Goal: Complete application form

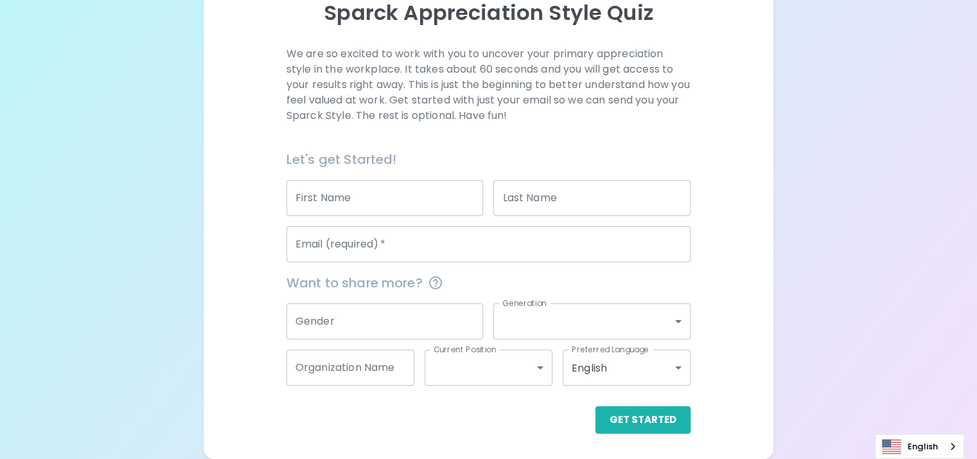
scroll to position [319, 0]
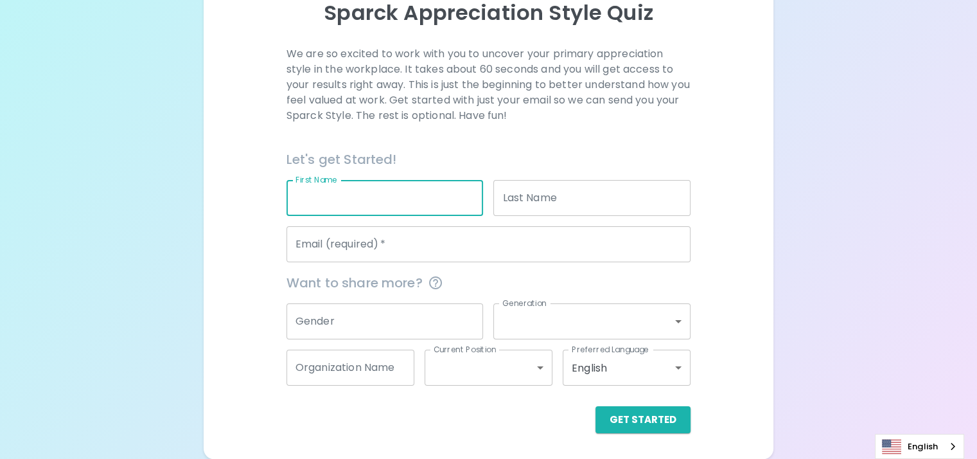
click at [418, 185] on input "First Name" at bounding box center [385, 198] width 197 height 36
type input "Eliana"
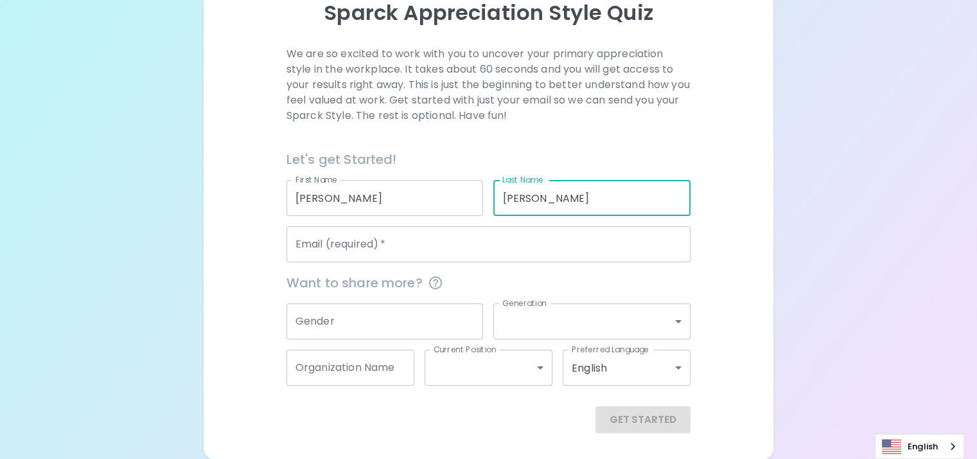
type input "Mancilla"
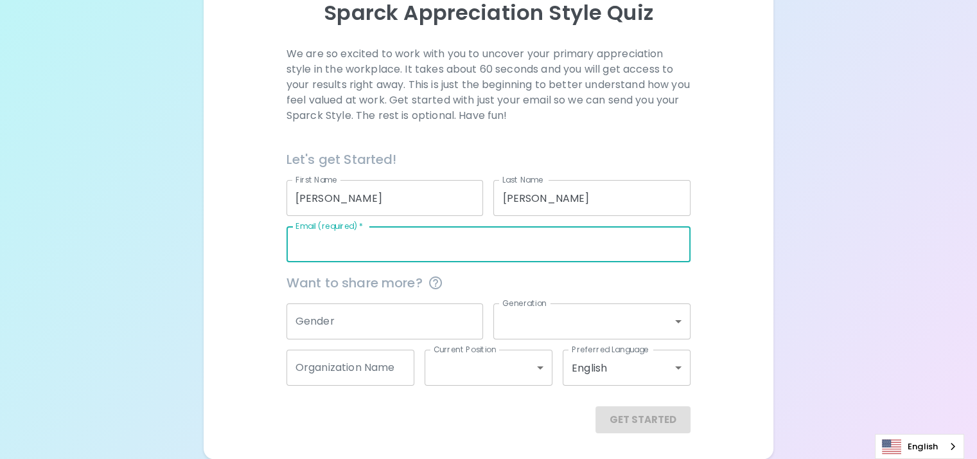
click at [415, 226] on div "Email (required)   * Email (required)   *" at bounding box center [489, 244] width 404 height 36
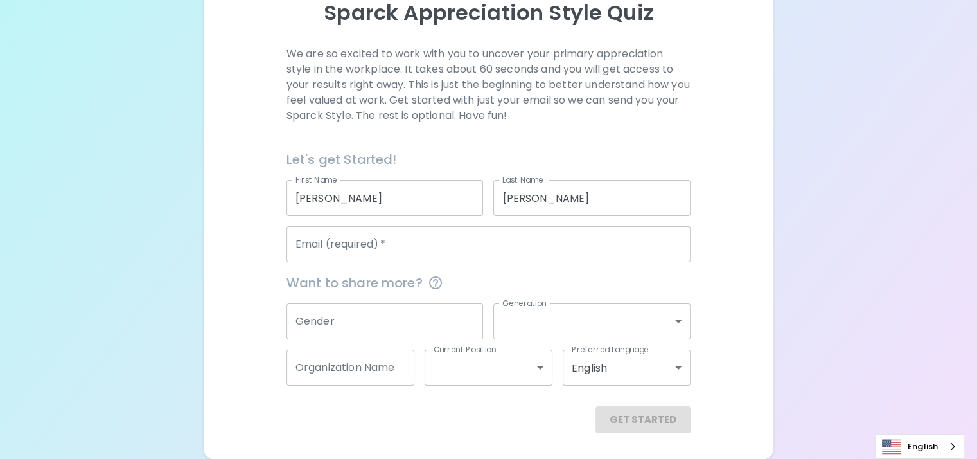
click at [303, 245] on div "We are so excited to work with you to uncover your primary appreciation style i…" at bounding box center [488, 239] width 539 height 387
click at [414, 229] on input "Email (required)   *" at bounding box center [489, 244] width 404 height 36
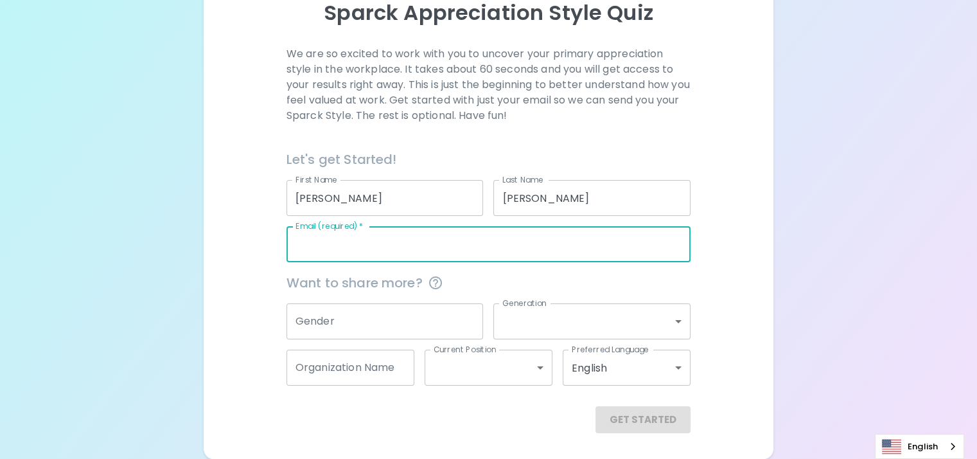
type input "mancilla86@yahoo.com"
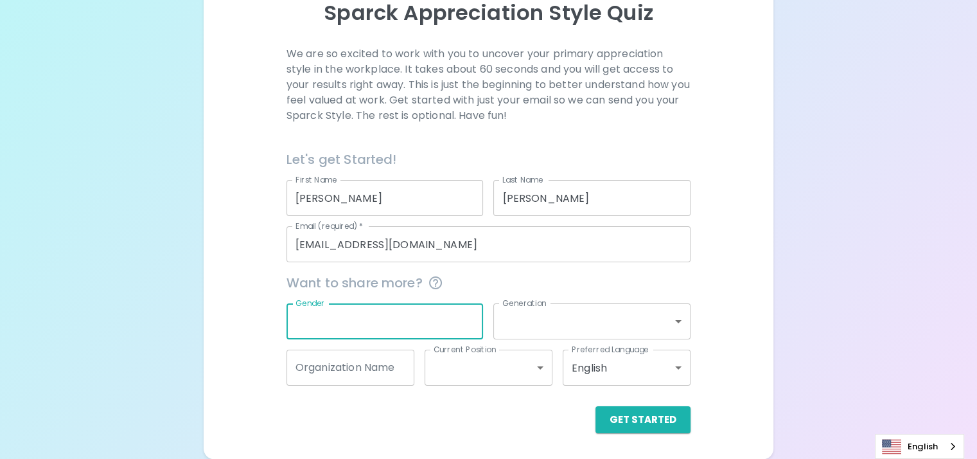
click at [363, 314] on input "Gender" at bounding box center [385, 321] width 197 height 36
type input "female"
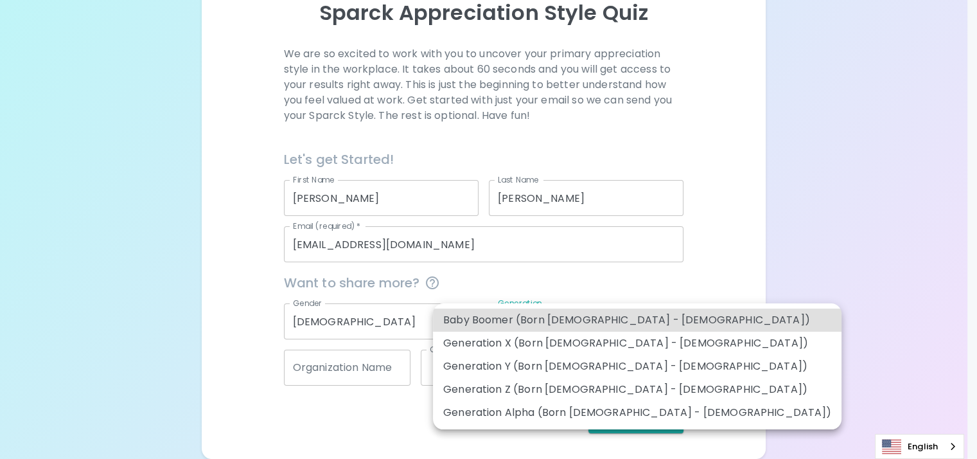
click at [537, 322] on body "Sparck Appreciation Style Quiz We are so excited to work with you to uncover yo…" at bounding box center [488, 152] width 977 height 612
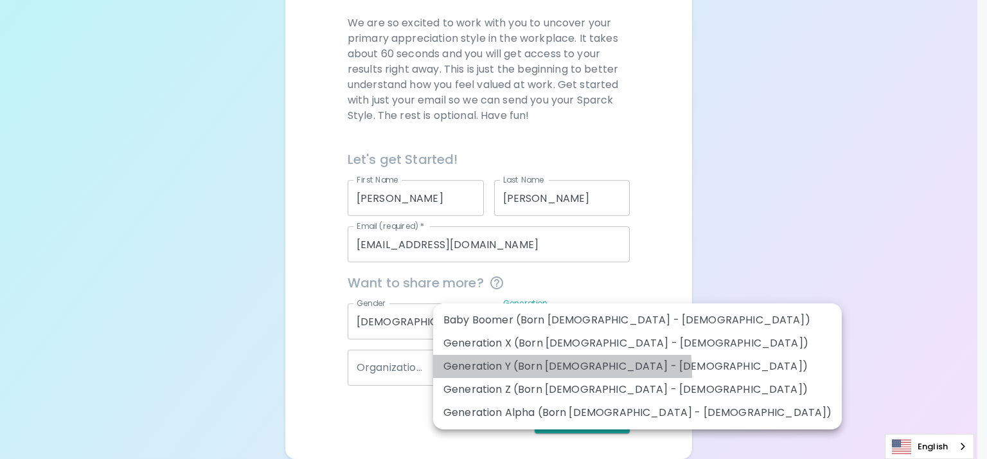
click at [526, 378] on li "Generation Y (Born 1981 - 1996)" at bounding box center [637, 366] width 409 height 23
type input "generation_y"
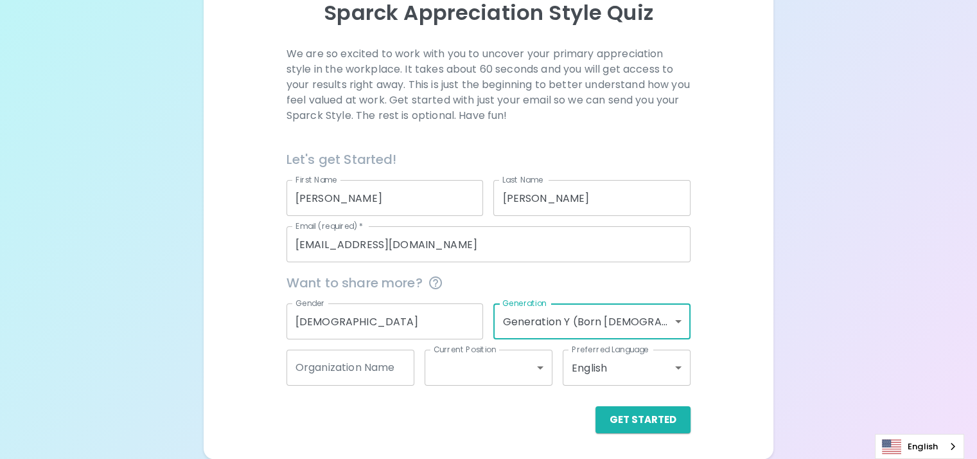
click at [409, 368] on input "Organization Name" at bounding box center [351, 368] width 128 height 36
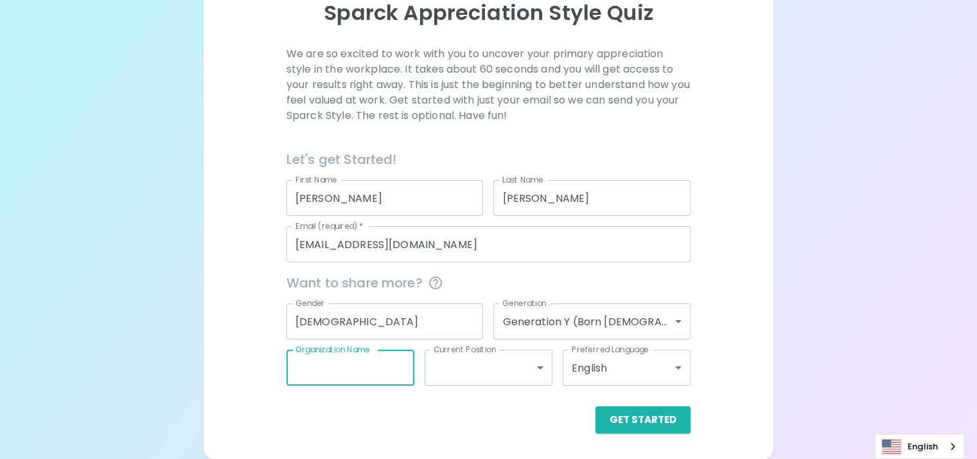
type input "Woodcraft Rangers"
click at [471, 363] on body "Sparck Appreciation Style Quiz We are so excited to work with you to uncover yo…" at bounding box center [488, 152] width 977 height 612
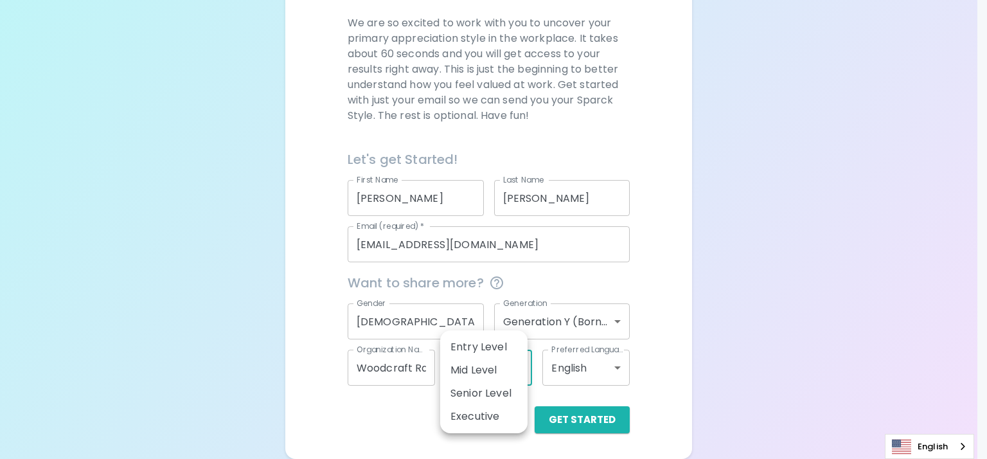
click at [477, 403] on li "Senior Level" at bounding box center [483, 393] width 87 height 23
type input "senior_level"
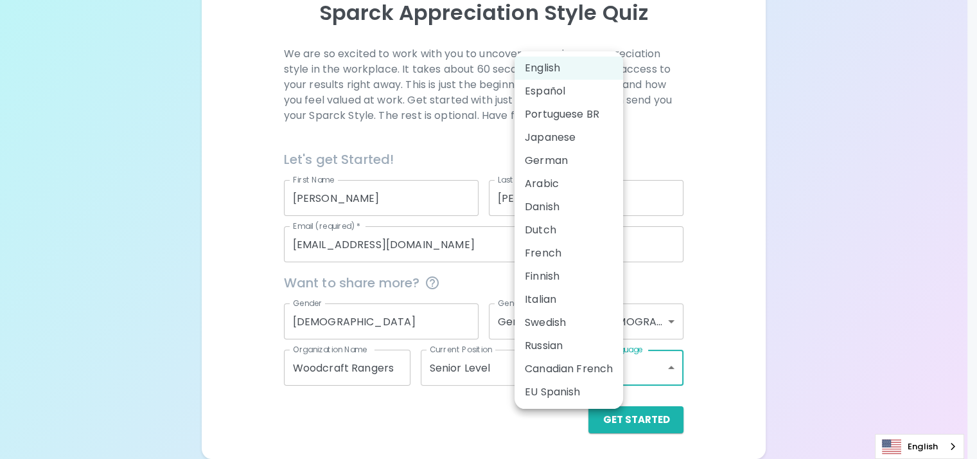
click at [577, 363] on body "Sparck Appreciation Style Quiz We are so excited to work with you to uncover yo…" at bounding box center [488, 152] width 977 height 612
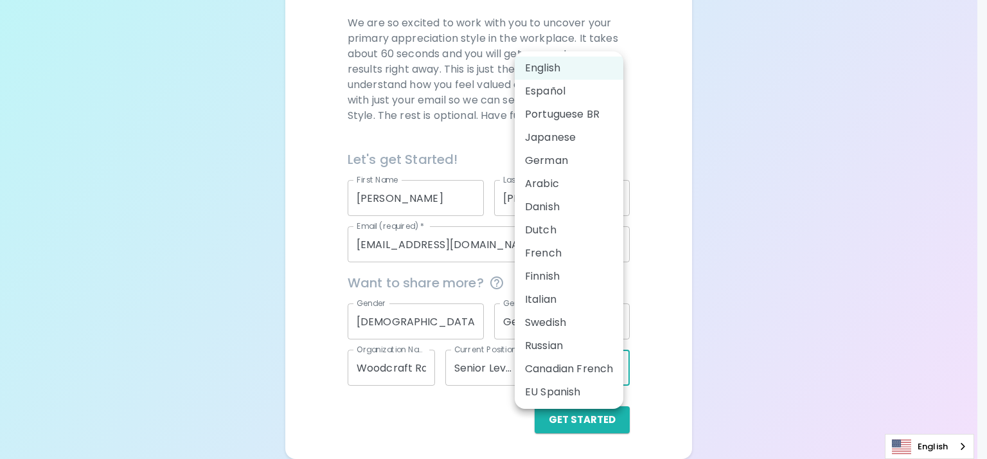
click at [756, 371] on div at bounding box center [493, 229] width 987 height 459
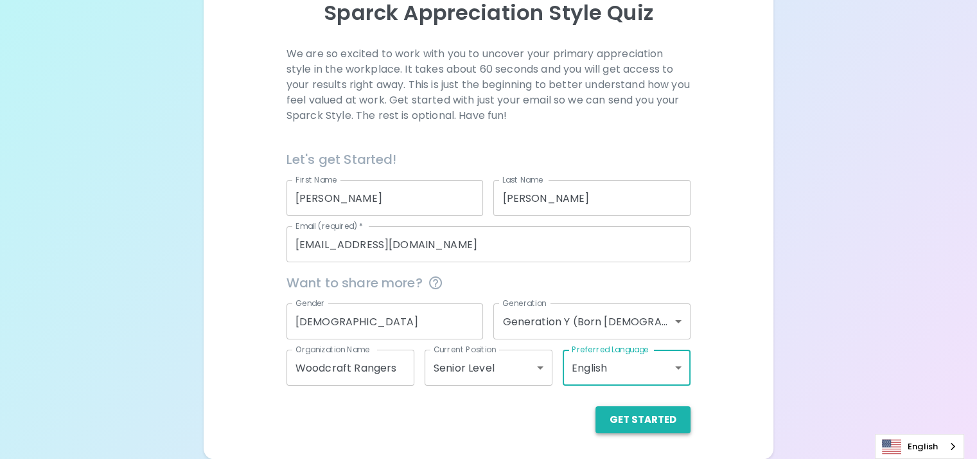
click at [599, 427] on button "Get Started" at bounding box center [643, 419] width 95 height 27
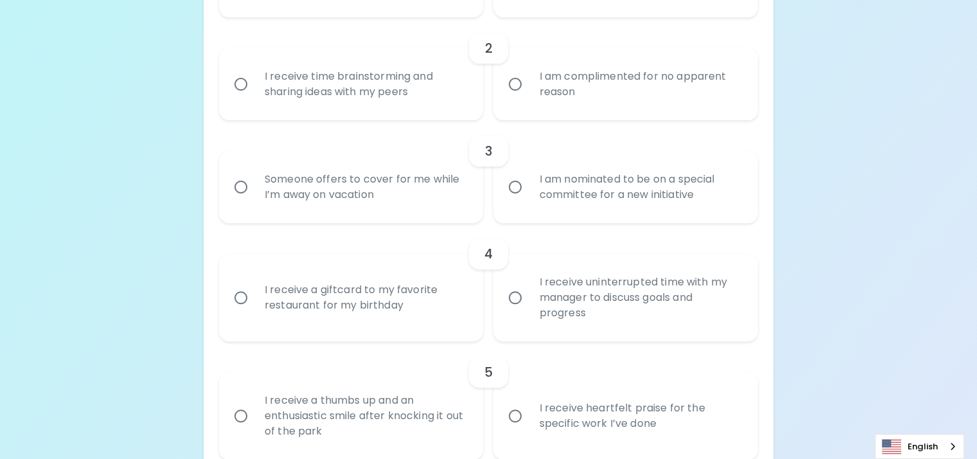
scroll to position [447, 0]
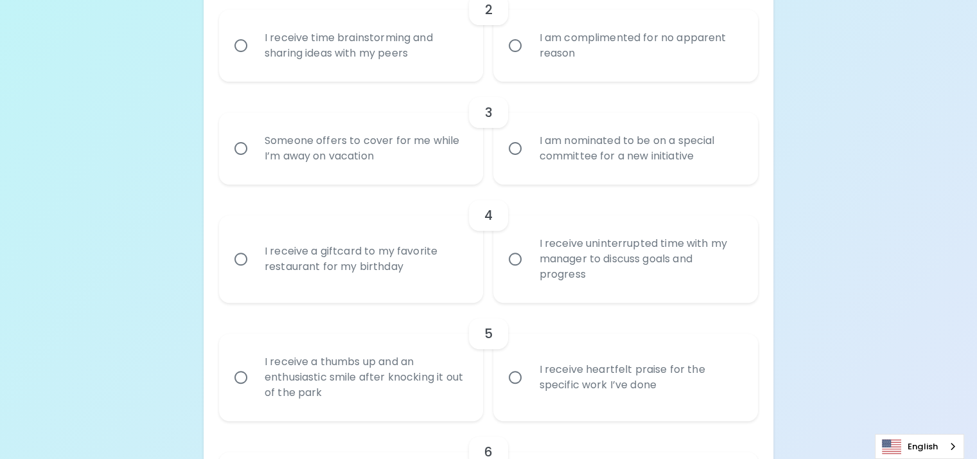
radio input "true"
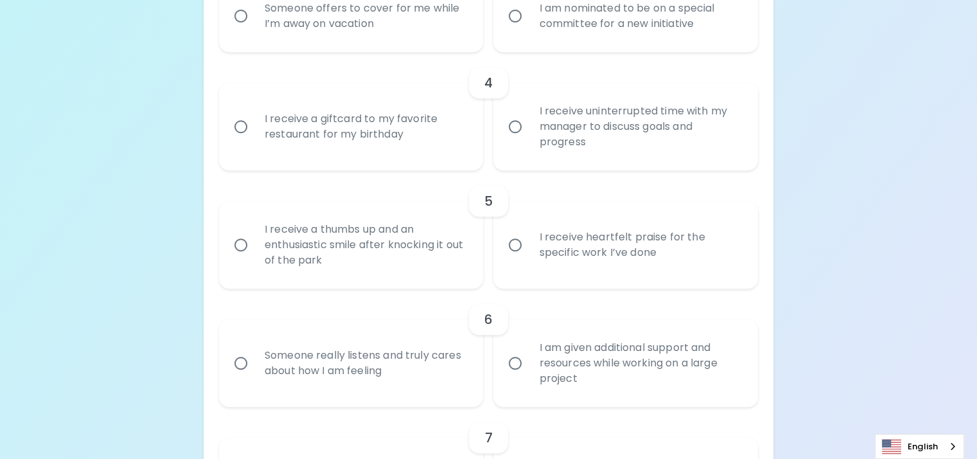
scroll to position [550, 0]
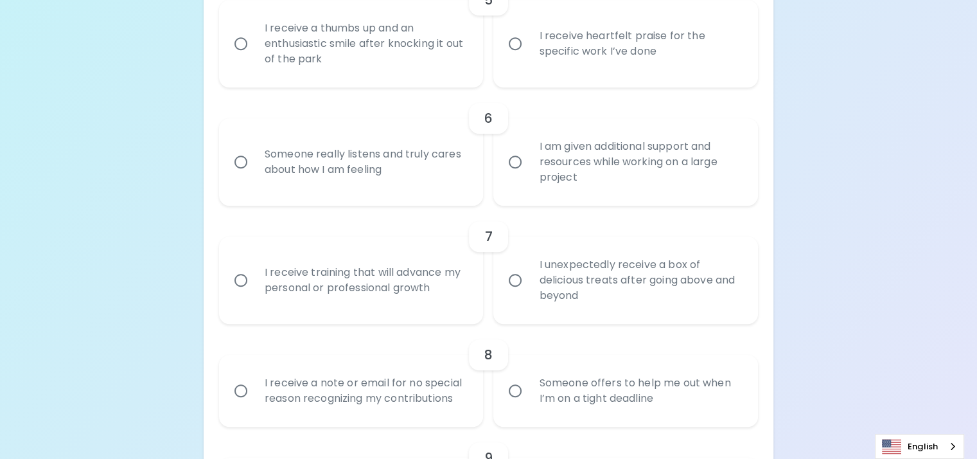
scroll to position [781, 0]
radio input "true"
radio input "false"
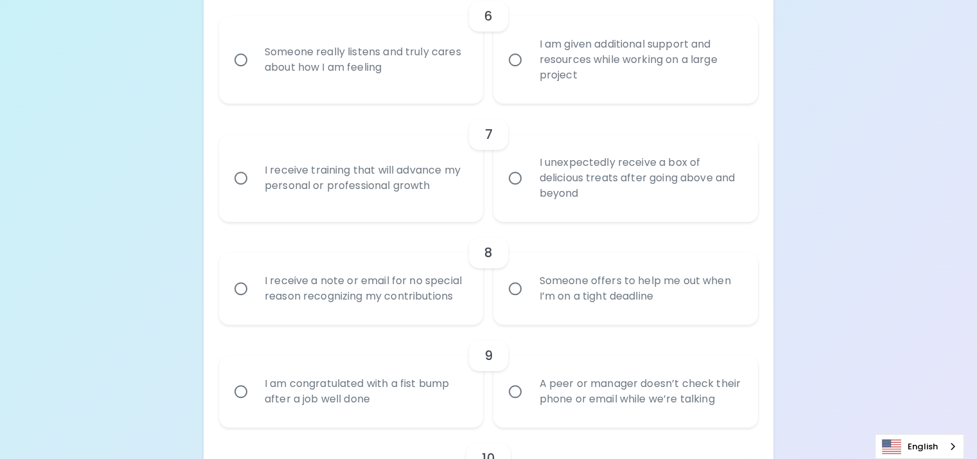
scroll to position [884, 0]
radio input "true"
radio input "false"
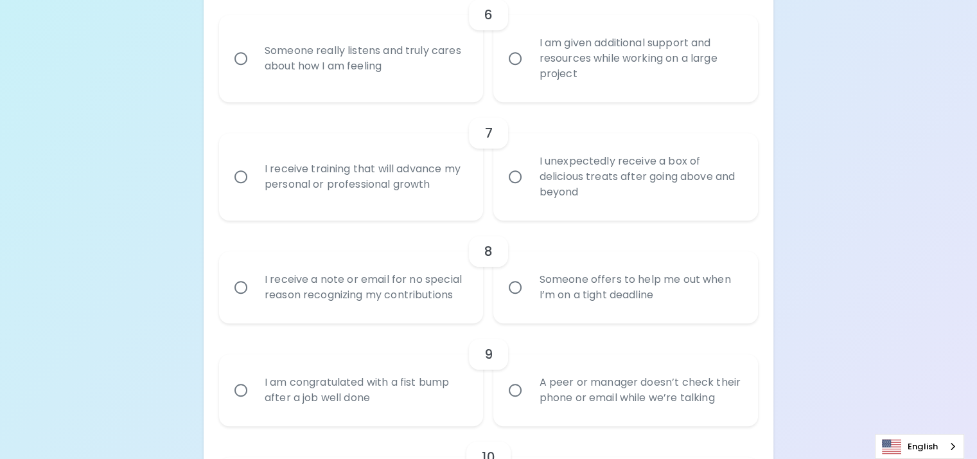
radio input "false"
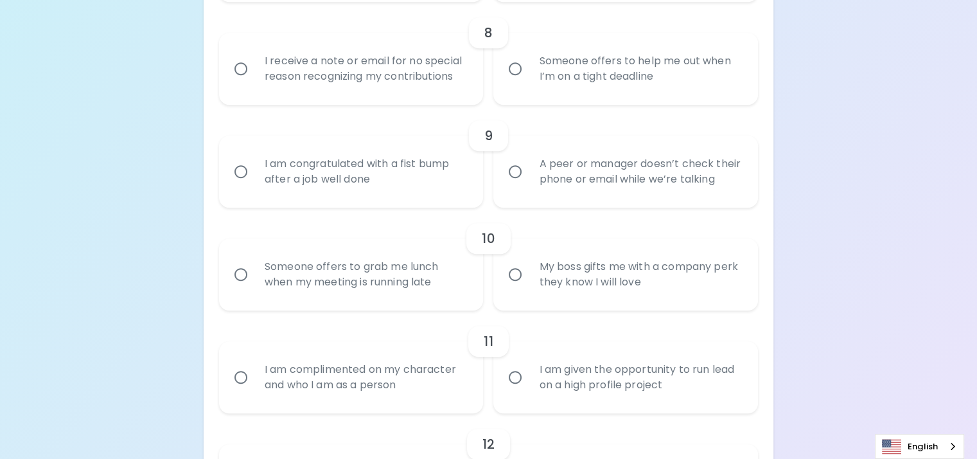
scroll to position [1115, 0]
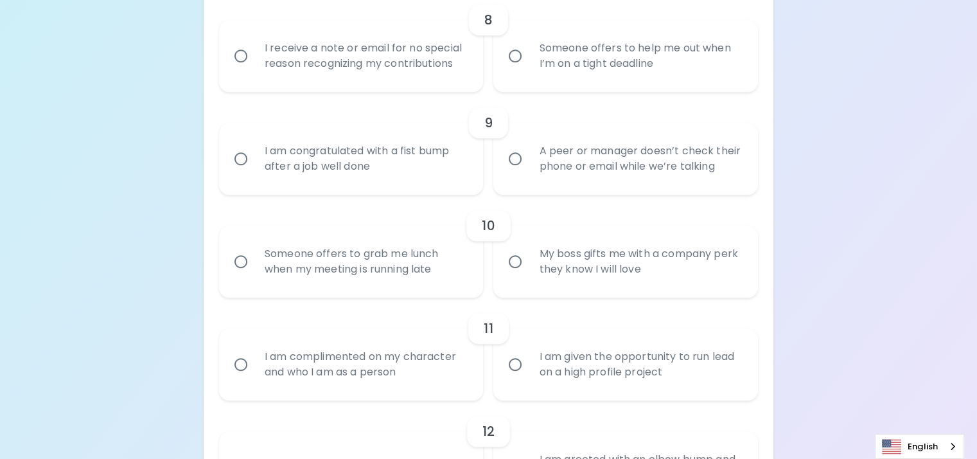
radio input "true"
radio input "false"
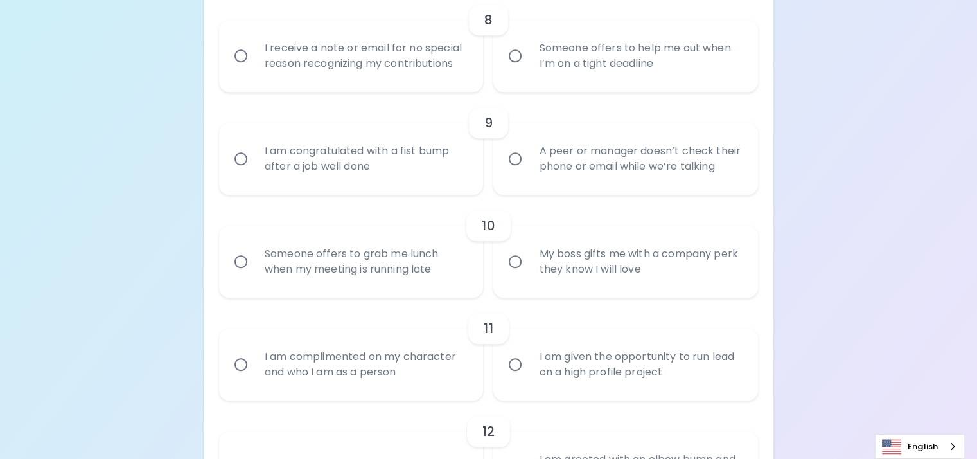
radio input "false"
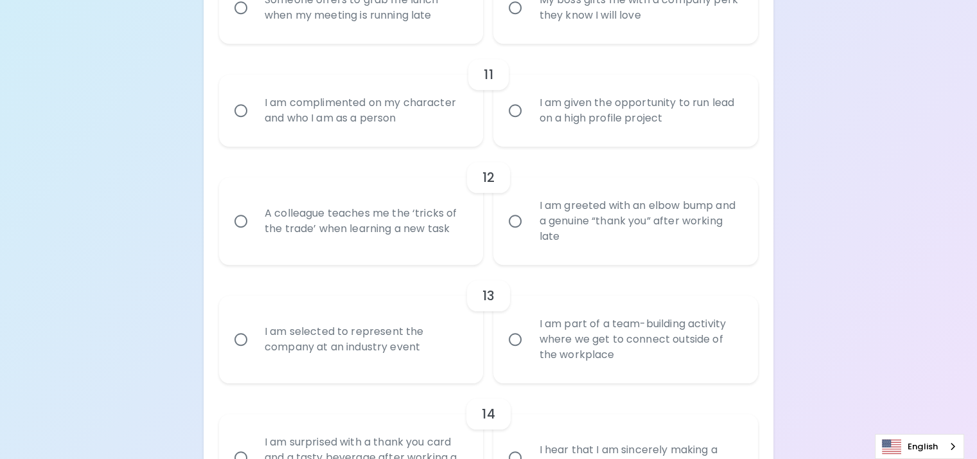
scroll to position [1347, 0]
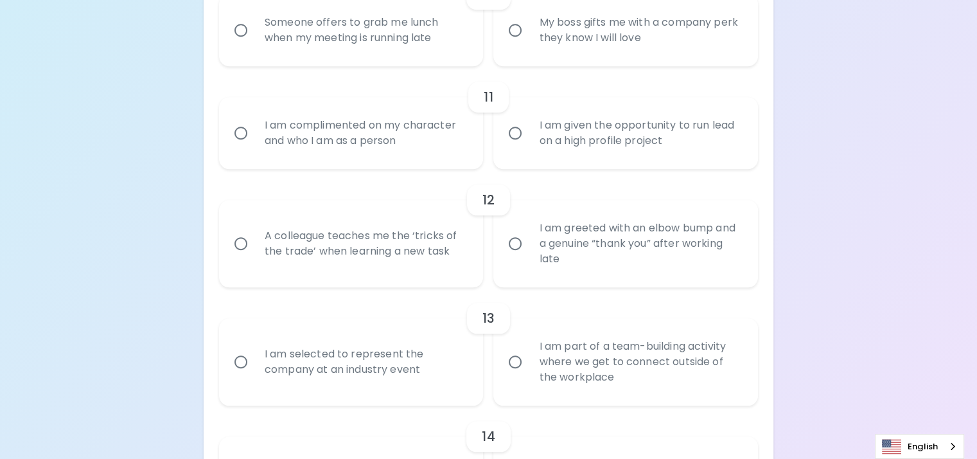
radio input "true"
radio input "false"
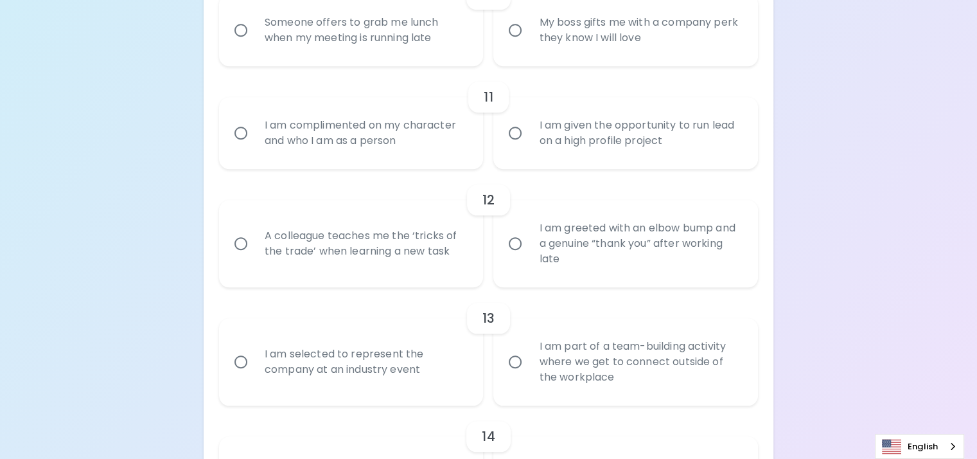
radio input "false"
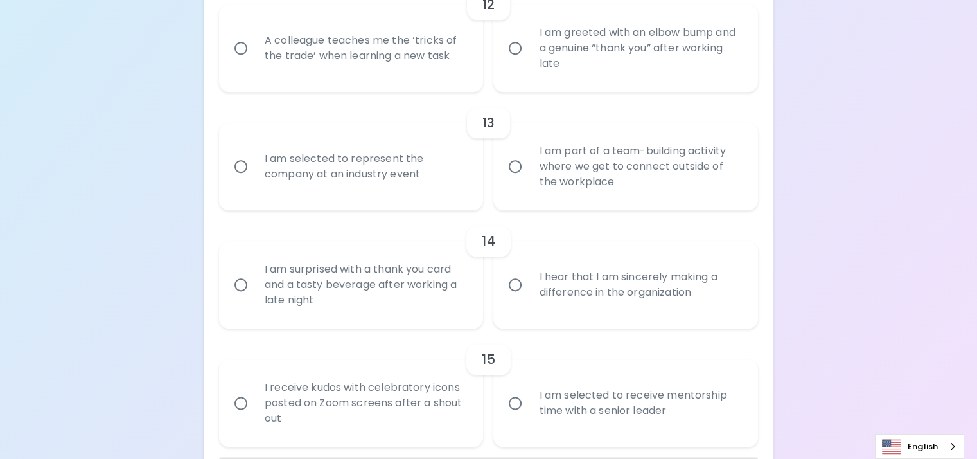
scroll to position [1578, 0]
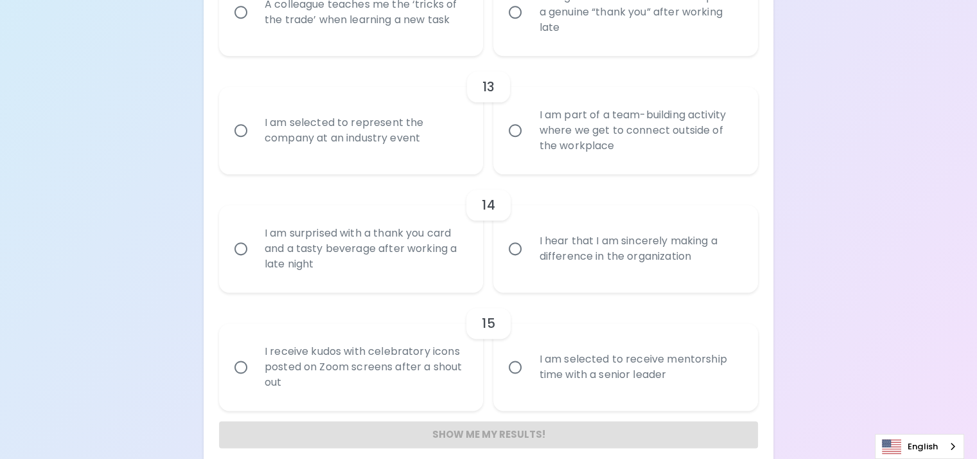
radio input "true"
radio input "false"
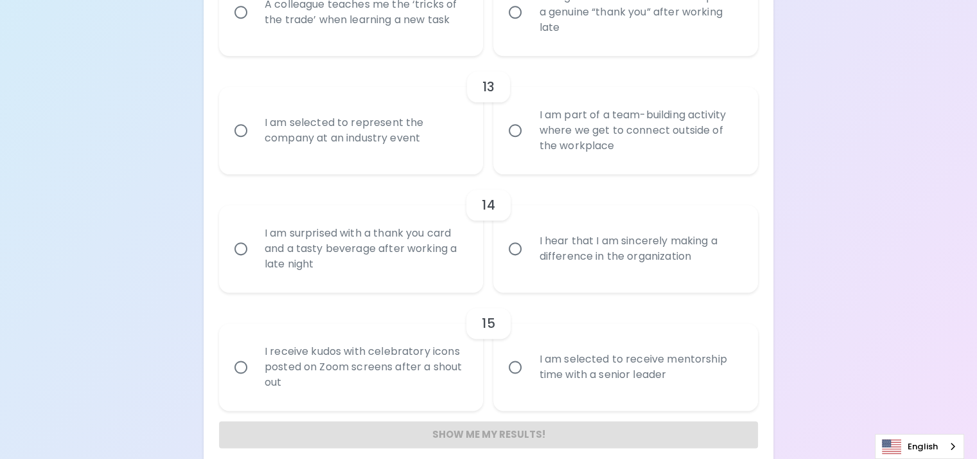
radio input "false"
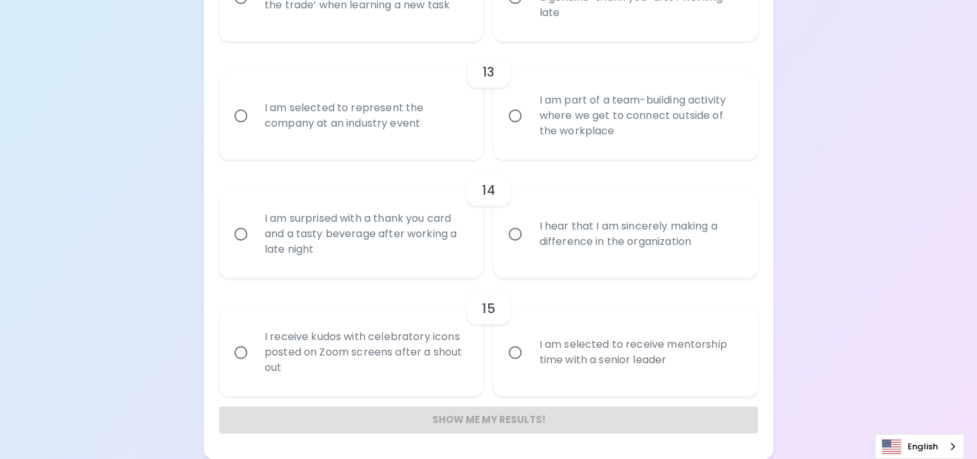
radio input "true"
radio input "false"
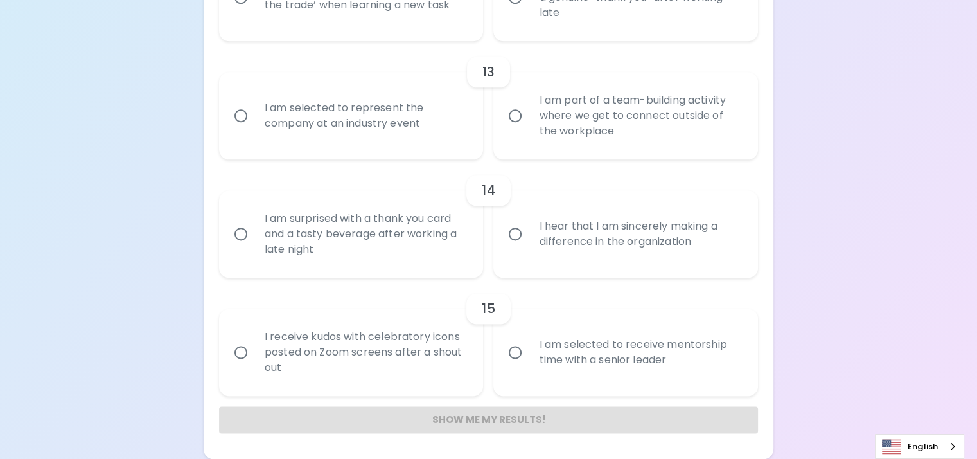
radio input "false"
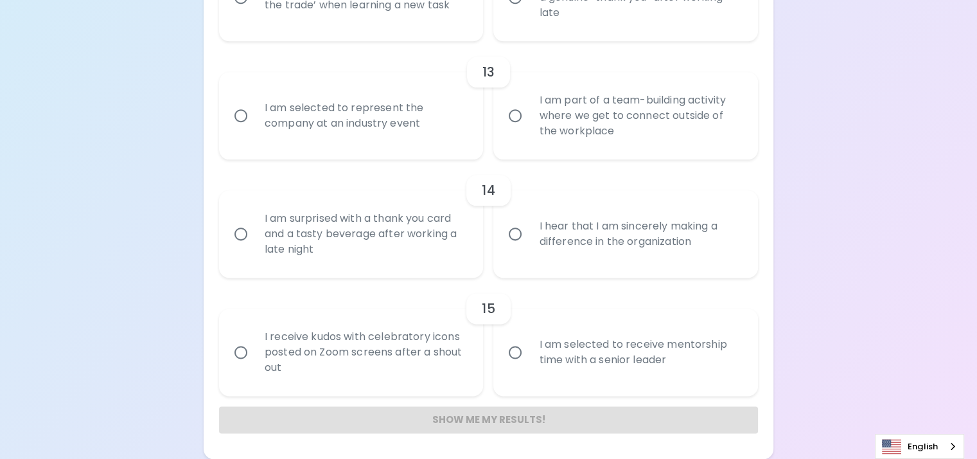
radio input "true"
radio input "false"
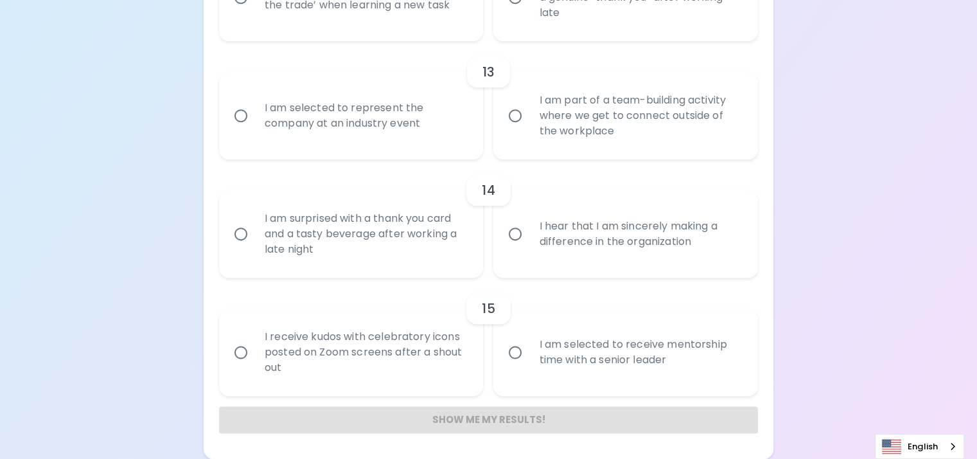
radio input "false"
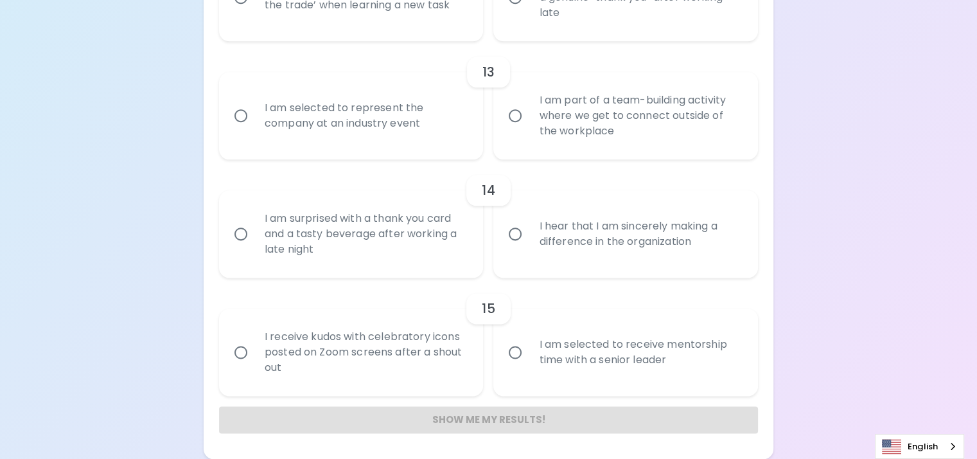
scroll to position [2079, 0]
radio input "true"
radio input "false"
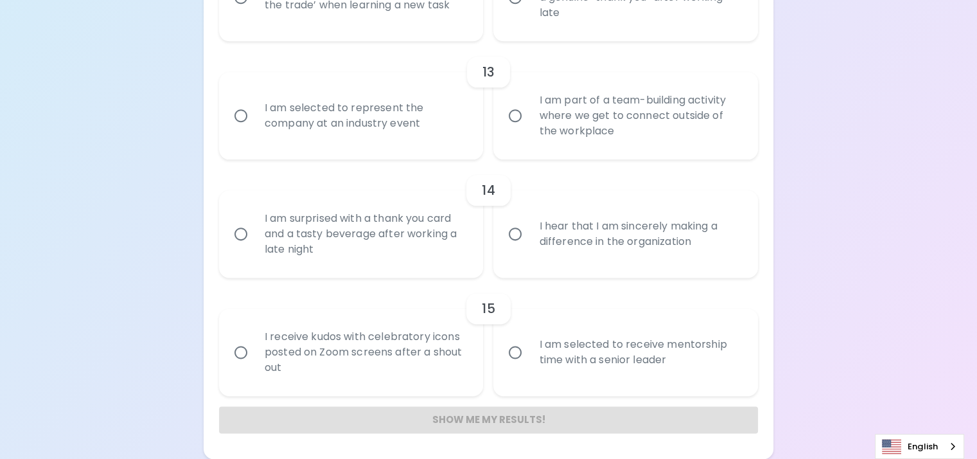
radio input "false"
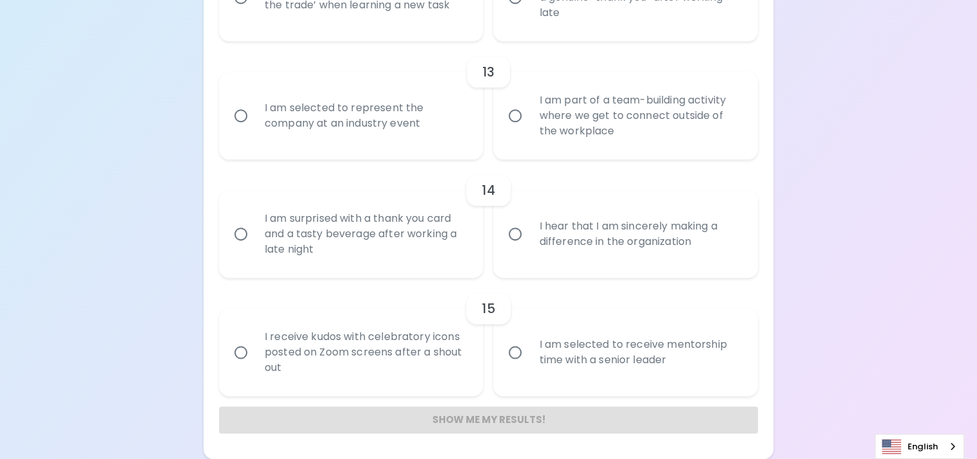
radio input "false"
radio input "true"
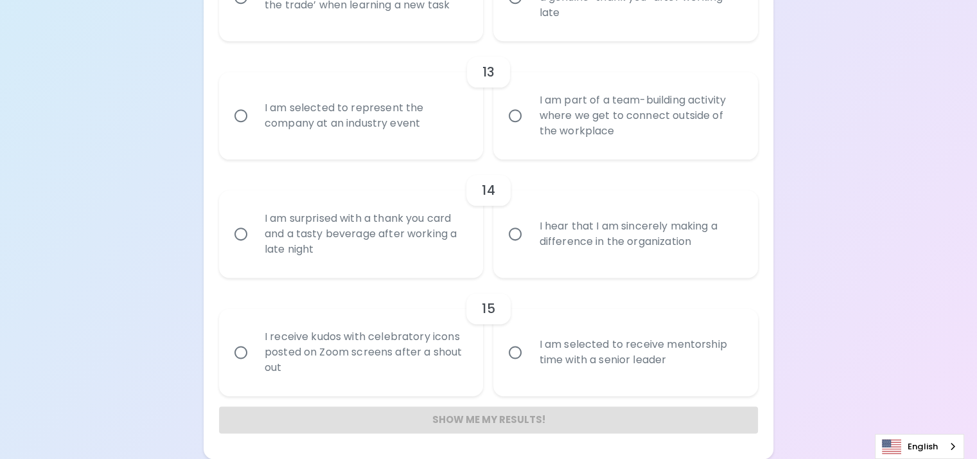
radio input "false"
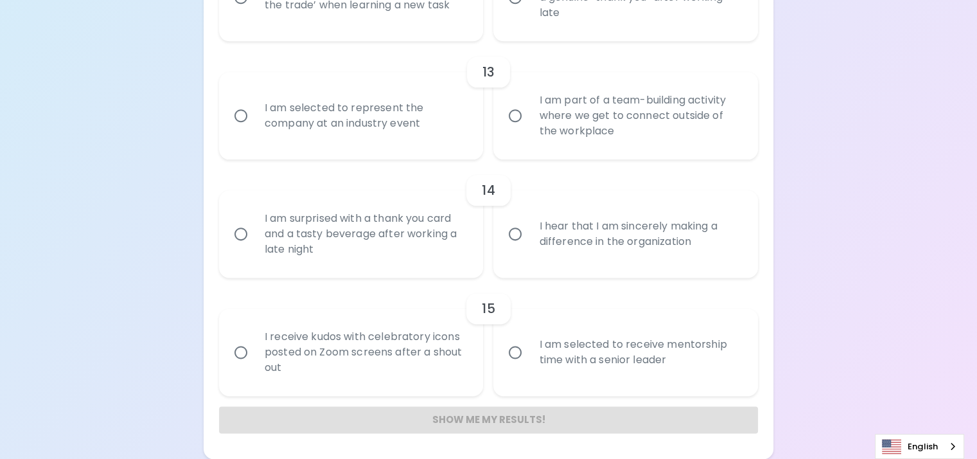
radio input "false"
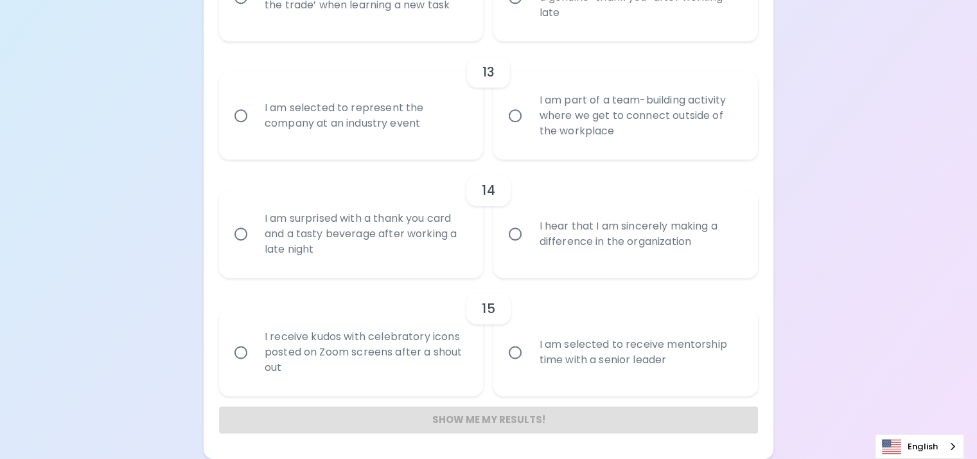
scroll to position [2413, 0]
radio input "true"
radio input "false"
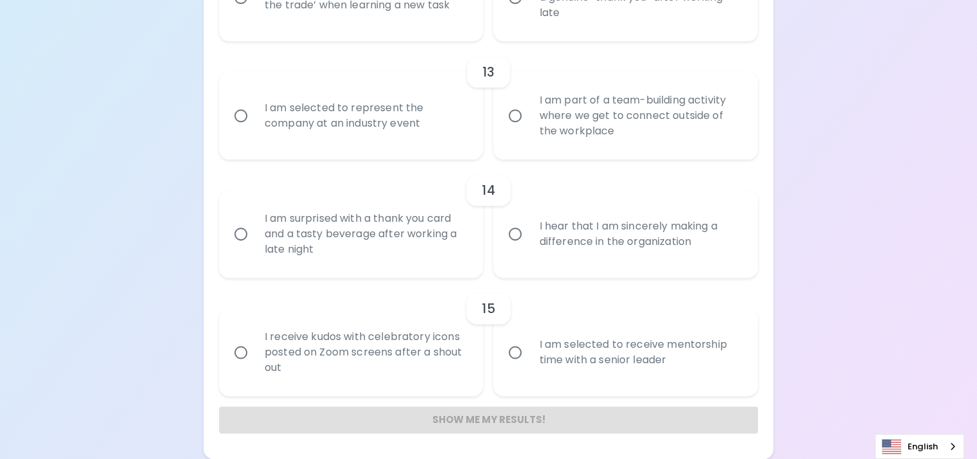
radio input "false"
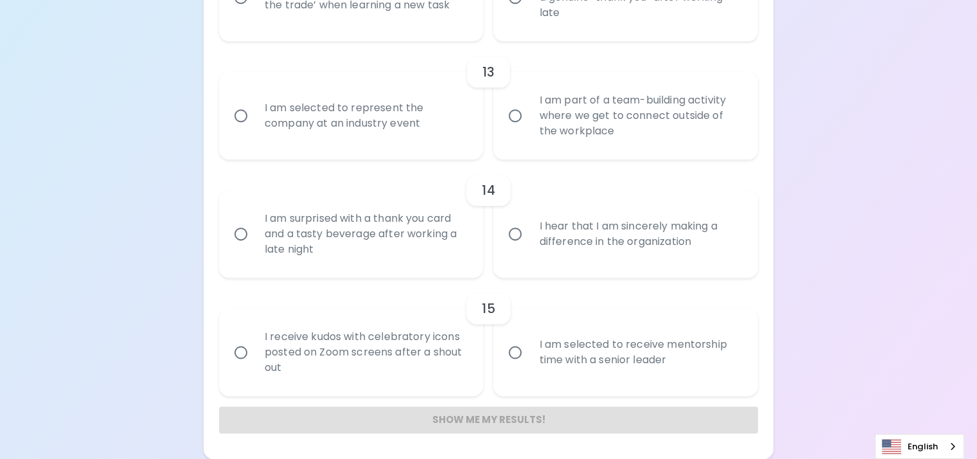
radio input "false"
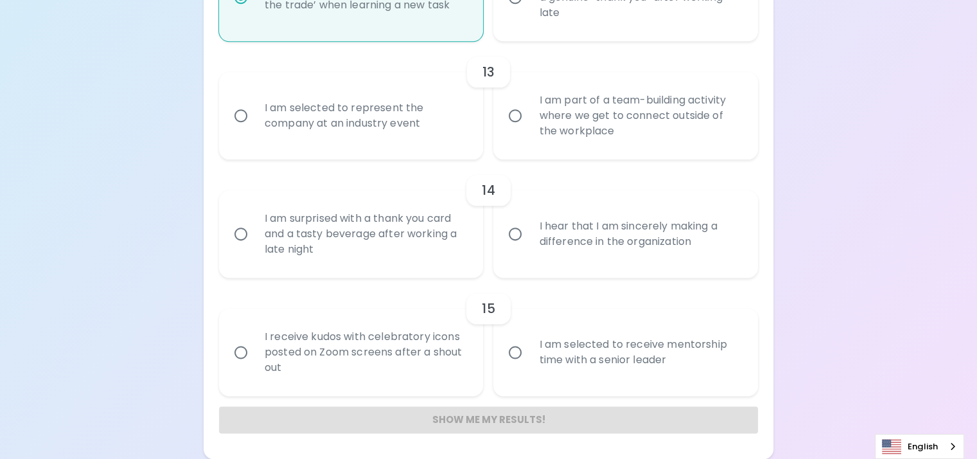
scroll to position [2516, 0]
radio input "true"
click at [360, 146] on div "I am selected to represent the company at an industry event" at bounding box center [365, 116] width 222 height 62
click at [254, 129] on input "I am selected to represent the company at an industry event" at bounding box center [240, 115] width 27 height 27
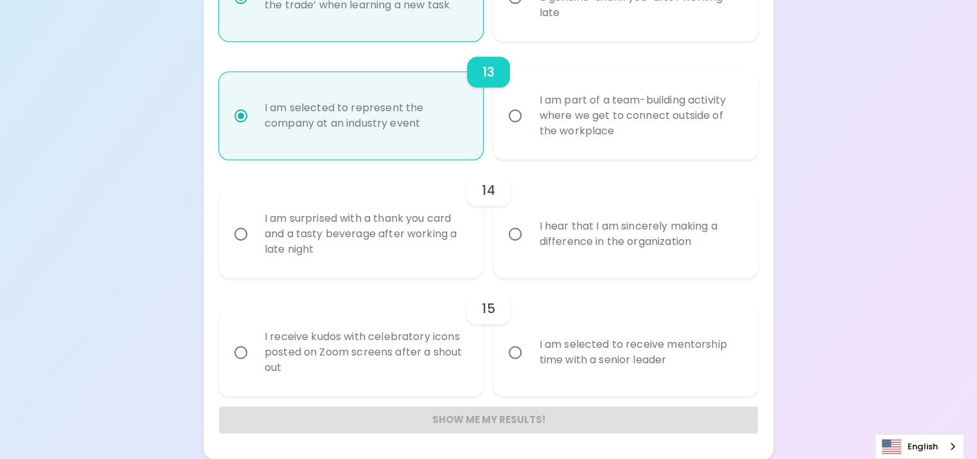
radio input "false"
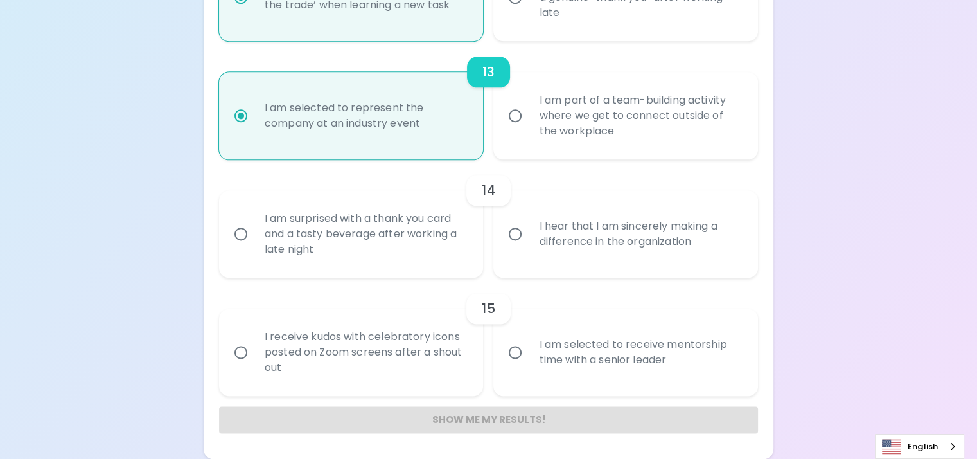
radio input "false"
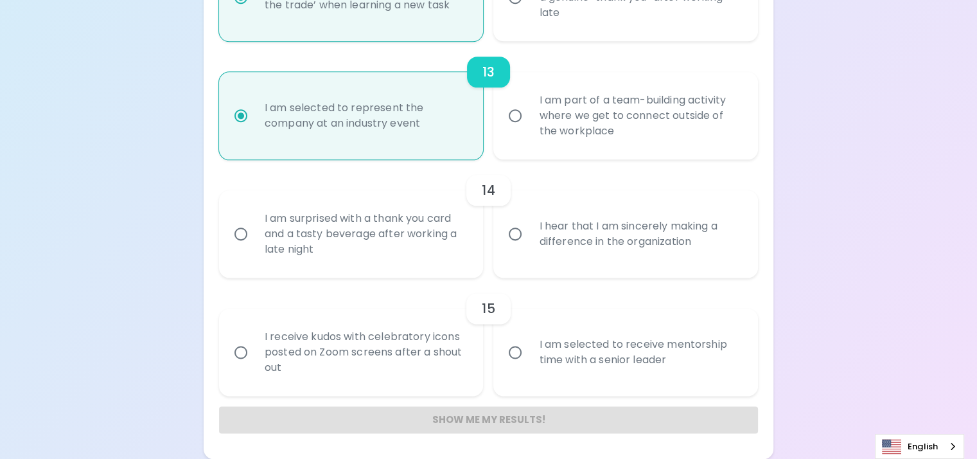
radio input "false"
radio input "true"
click at [618, 203] on div "I hear that I am sincerely making a difference in the organization" at bounding box center [640, 234] width 222 height 62
click at [529, 220] on input "I hear that I am sincerely making a difference in the organization" at bounding box center [515, 233] width 27 height 27
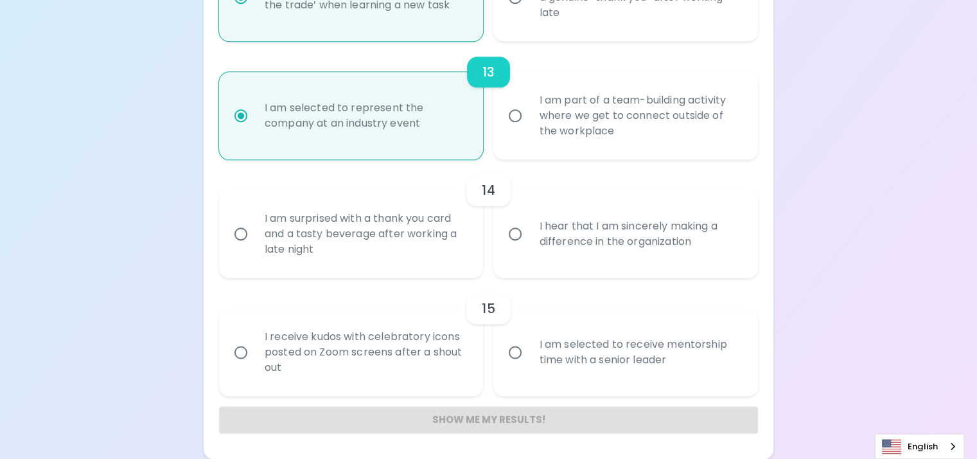
radio input "false"
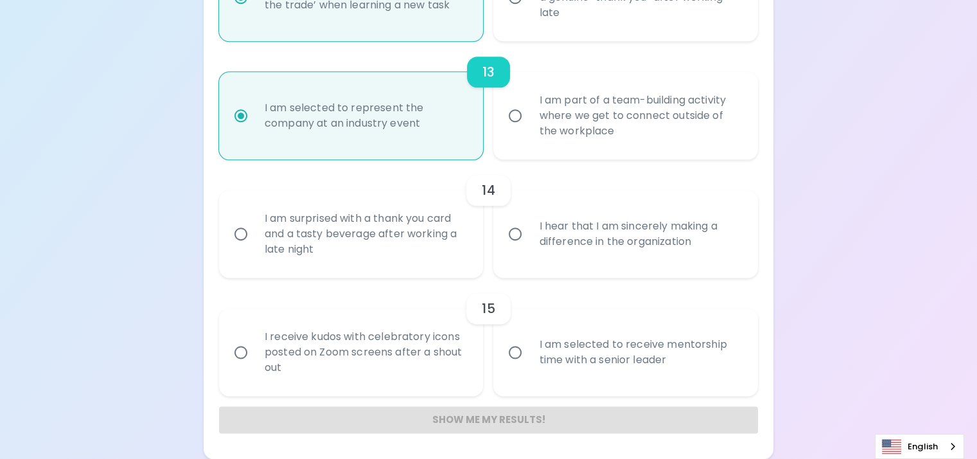
radio input "false"
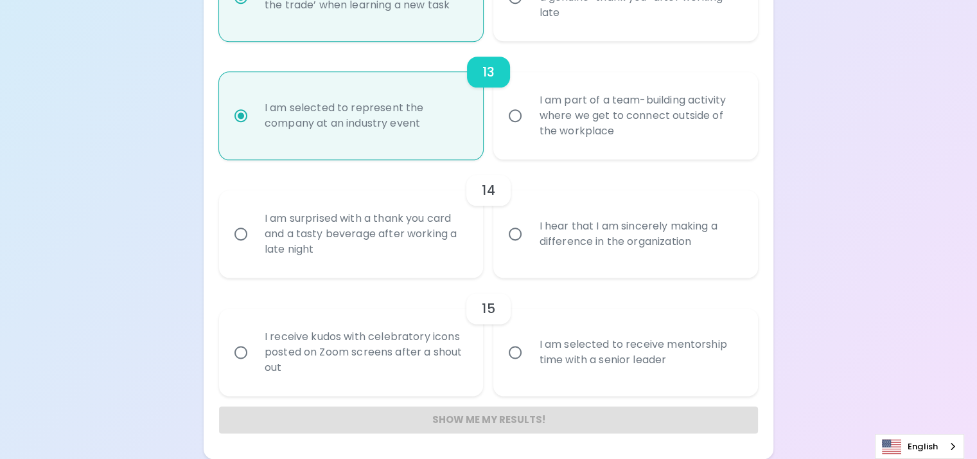
radio input "false"
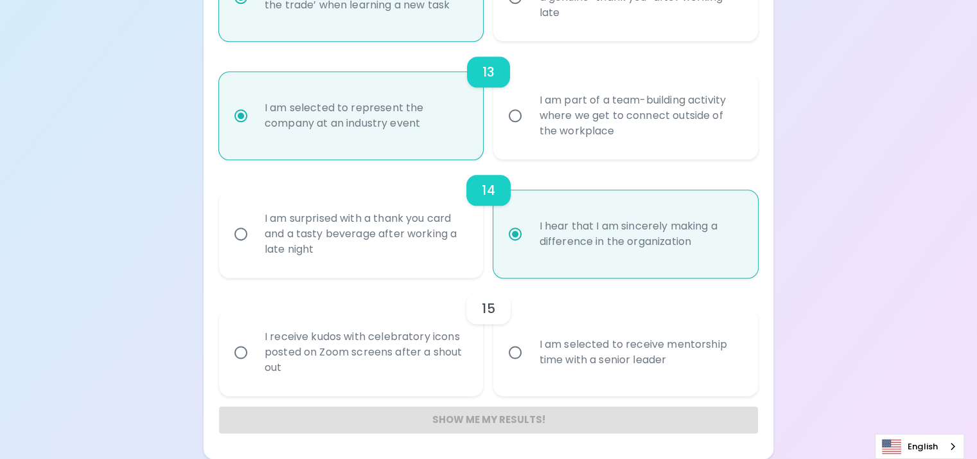
radio input "true"
click at [526, 339] on input "I am selected to receive mentorship time with a senior leader" at bounding box center [515, 352] width 27 height 27
radio input "false"
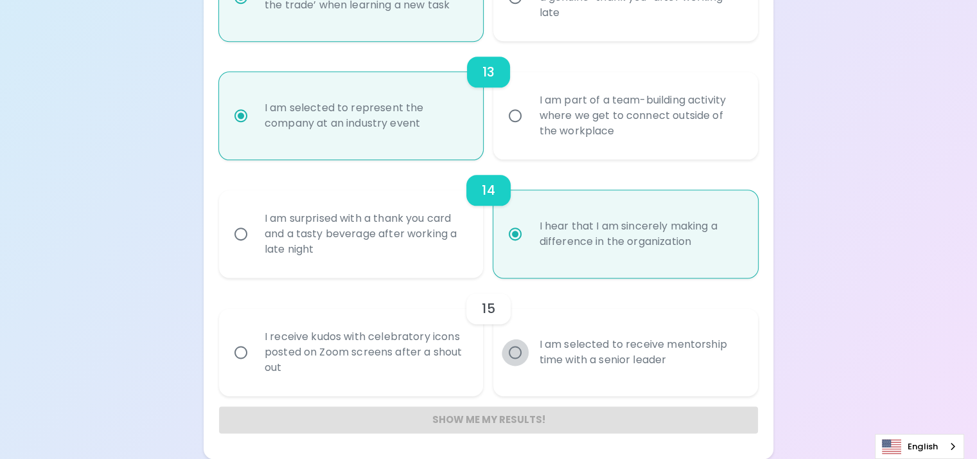
radio input "false"
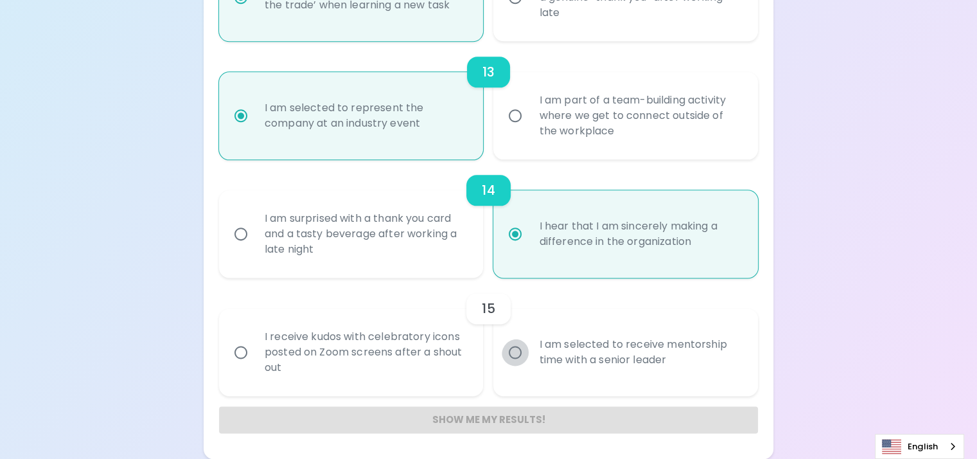
radio input "false"
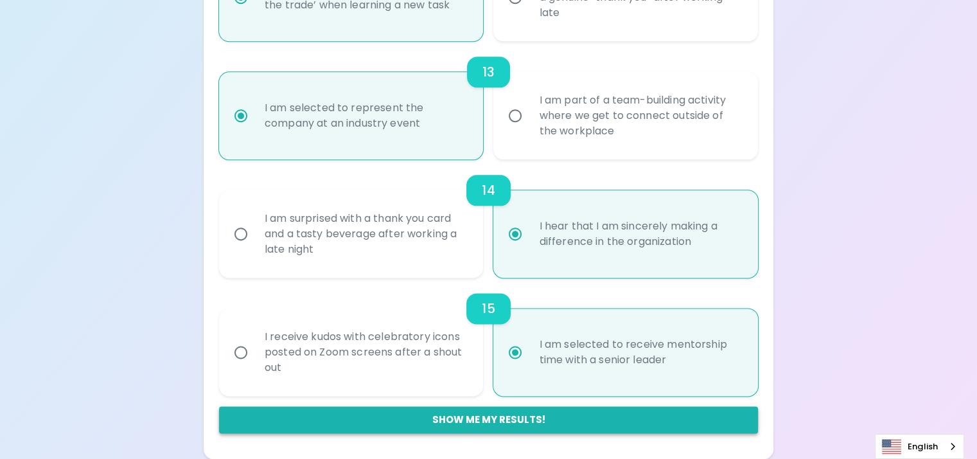
radio input "true"
click at [488, 421] on button "Show me my results!" at bounding box center [488, 419] width 539 height 27
radio input "false"
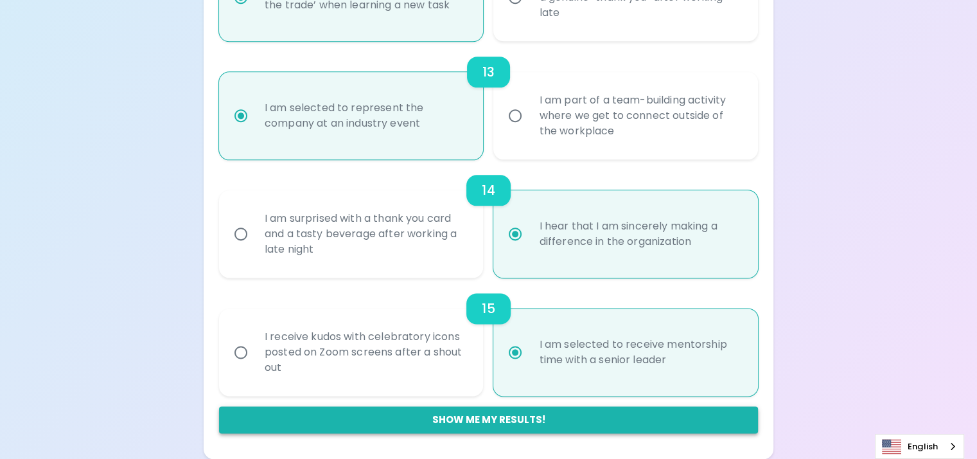
radio input "false"
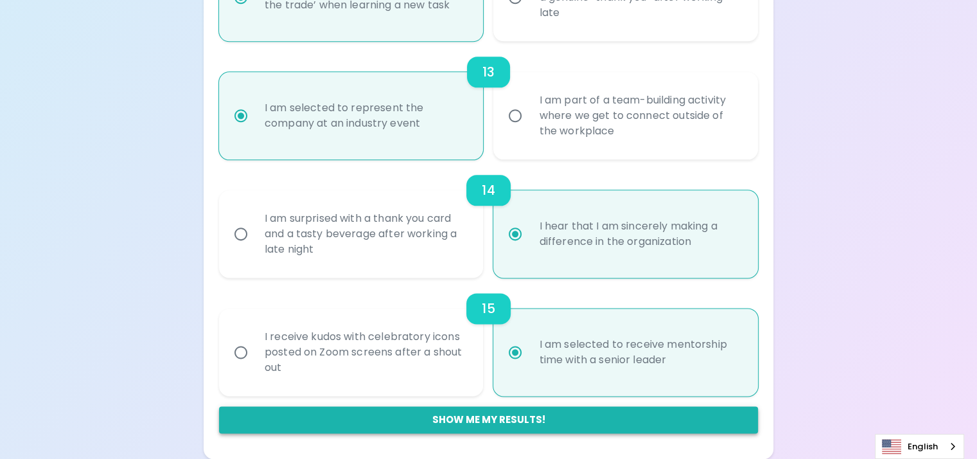
radio input "false"
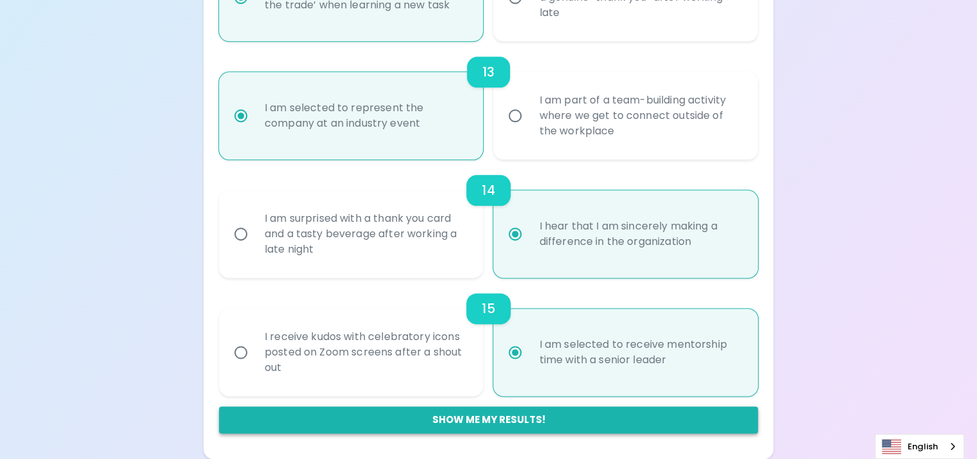
radio input "false"
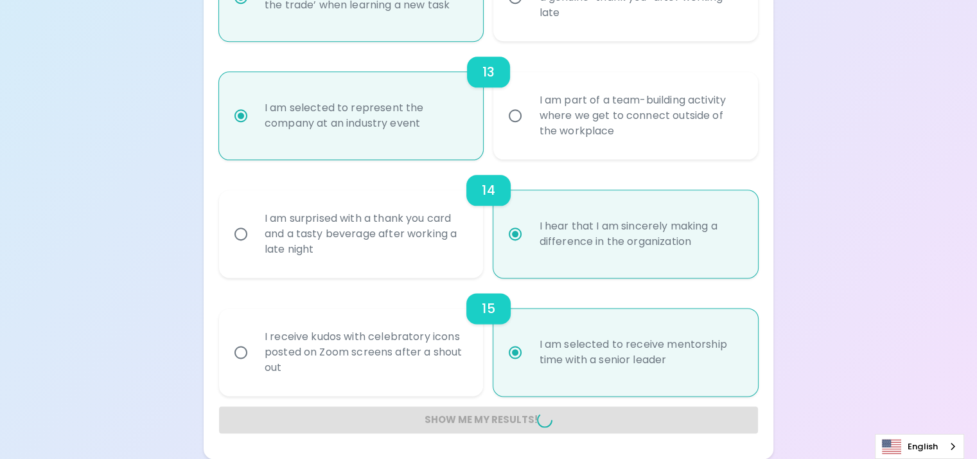
radio input "false"
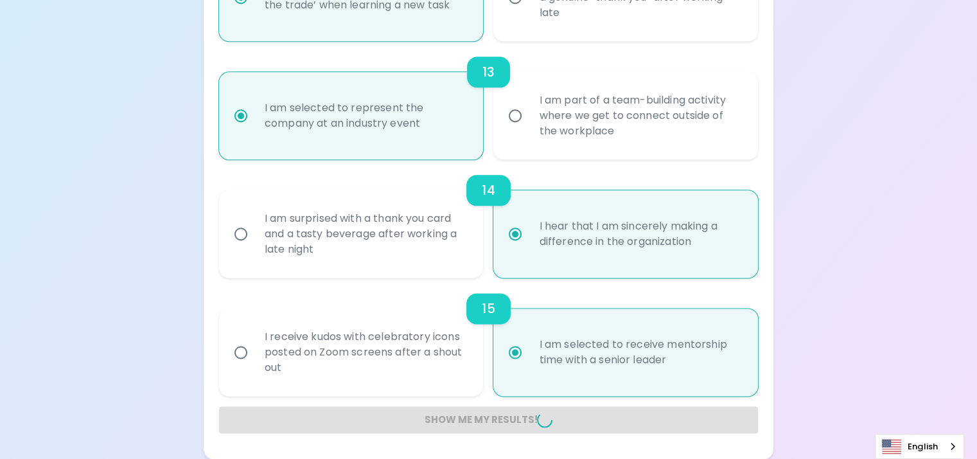
radio input "false"
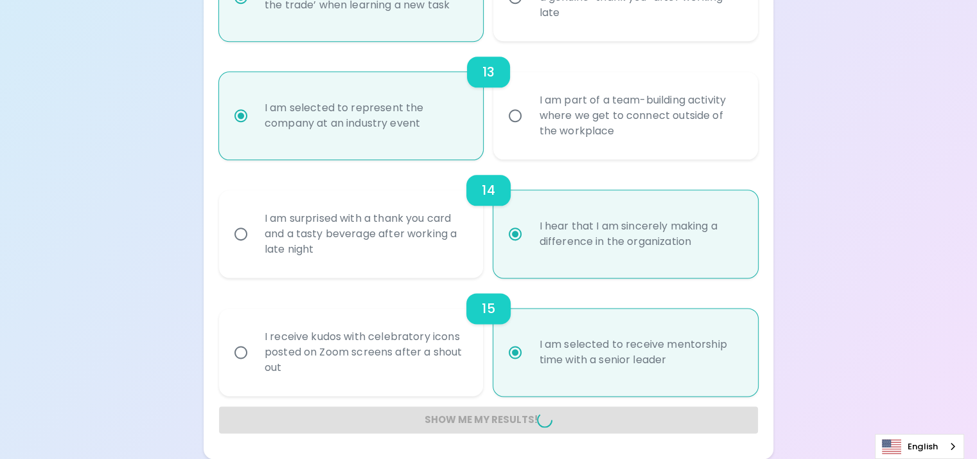
radio input "false"
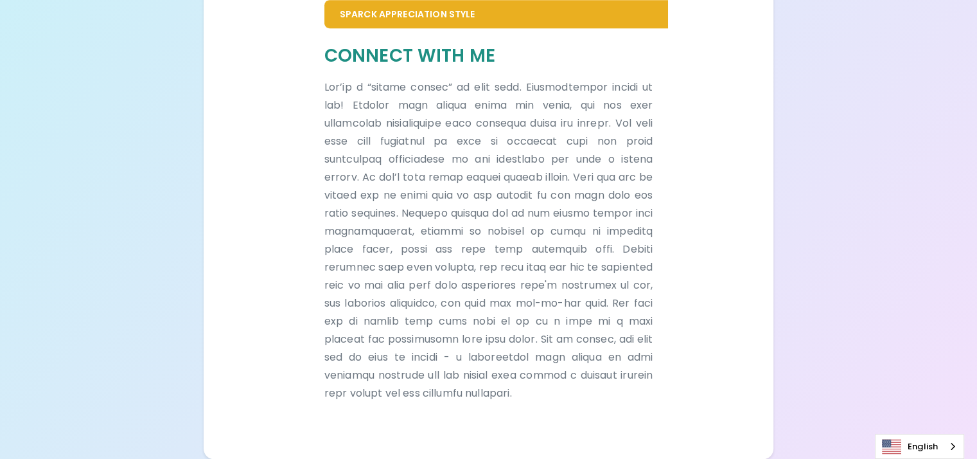
scroll to position [1886, 0]
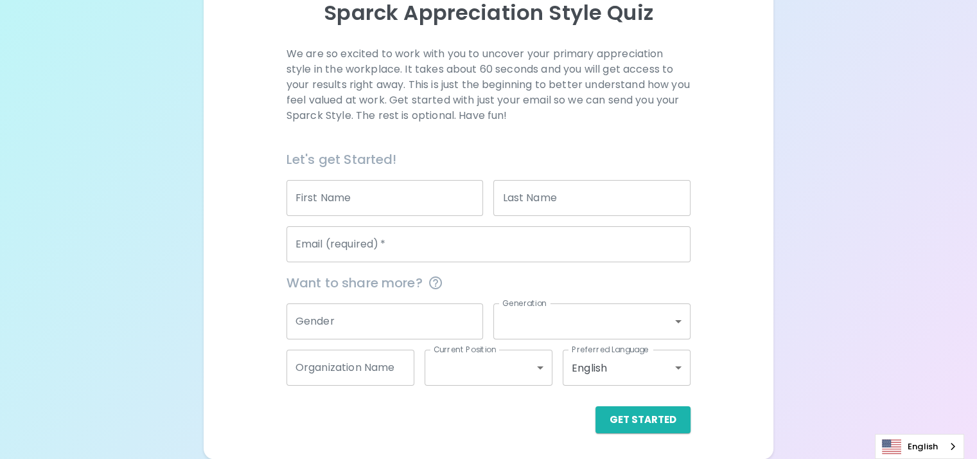
scroll to position [319, 0]
